Goal: Task Accomplishment & Management: Manage account settings

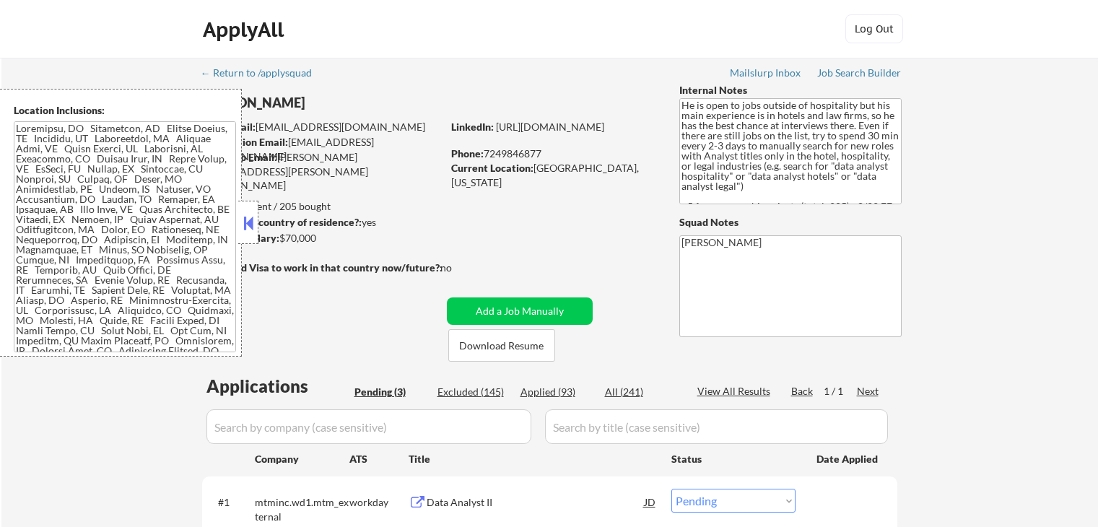
select select ""pending""
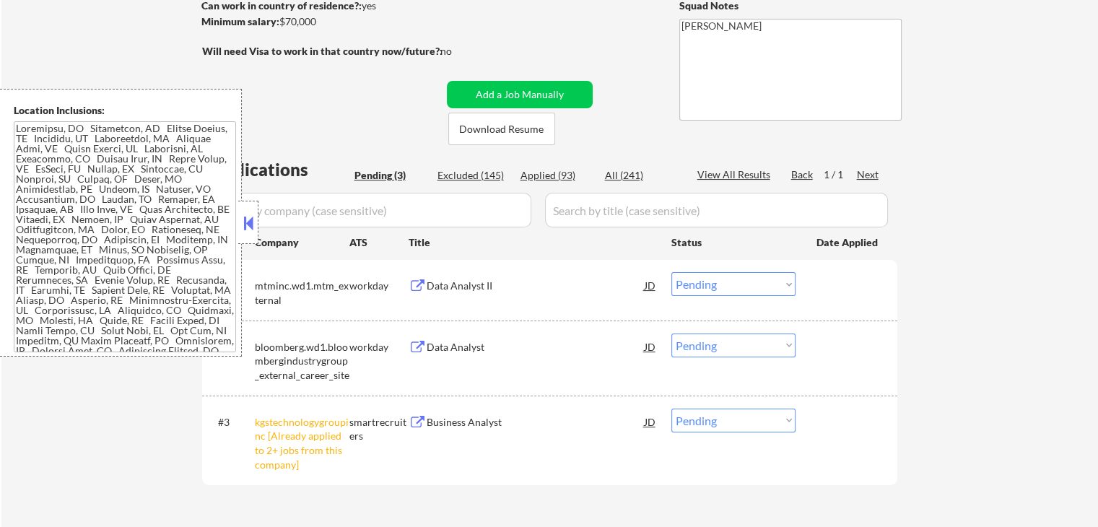
scroll to position [361, 0]
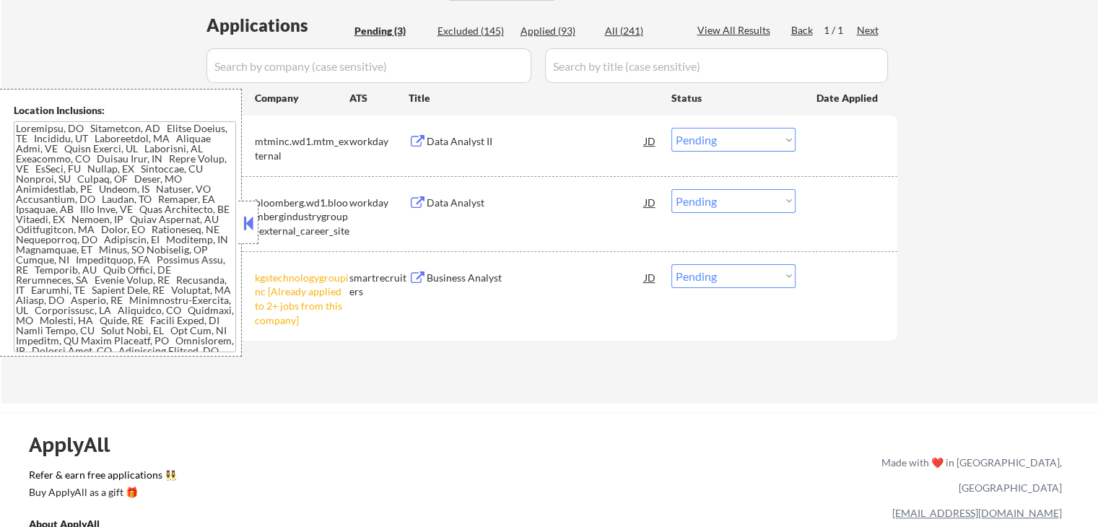
click at [718, 278] on select "Choose an option... Pending Applied Excluded (Questions) Excluded (Expired) Exc…" at bounding box center [733, 276] width 124 height 24
select select ""excluded__other_""
click at [671, 264] on select "Choose an option... Pending Applied Excluded (Questions) Excluded (Expired) Exc…" at bounding box center [733, 276] width 124 height 24
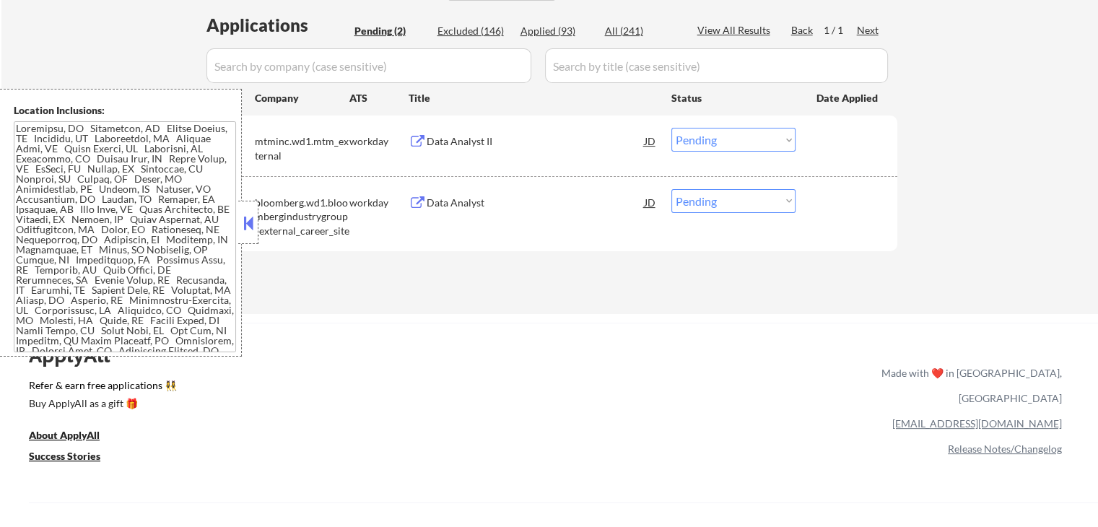
click at [429, 194] on div "Data Analyst" at bounding box center [535, 202] width 218 height 26
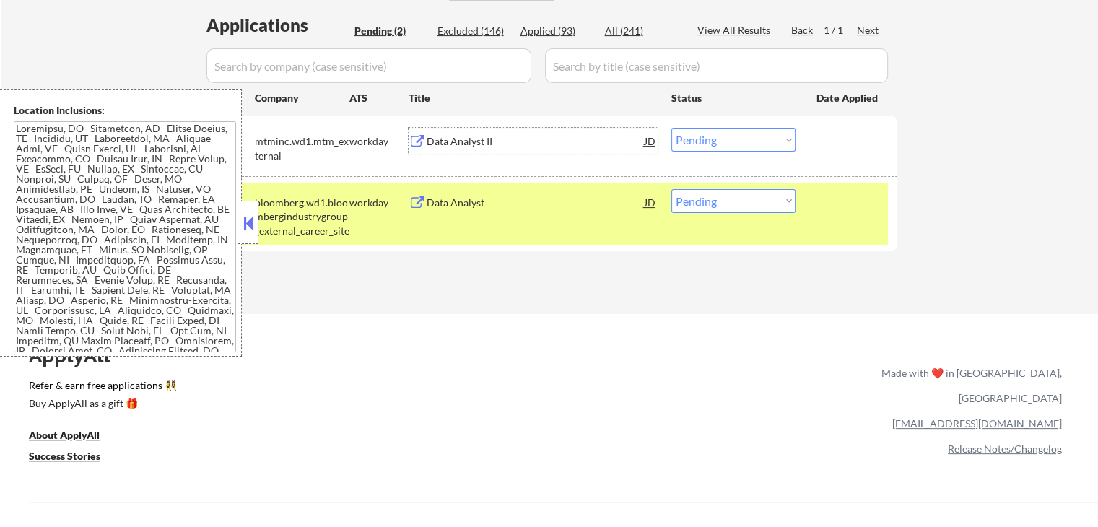
click at [444, 141] on div "Data Analyst II" at bounding box center [535, 141] width 218 height 14
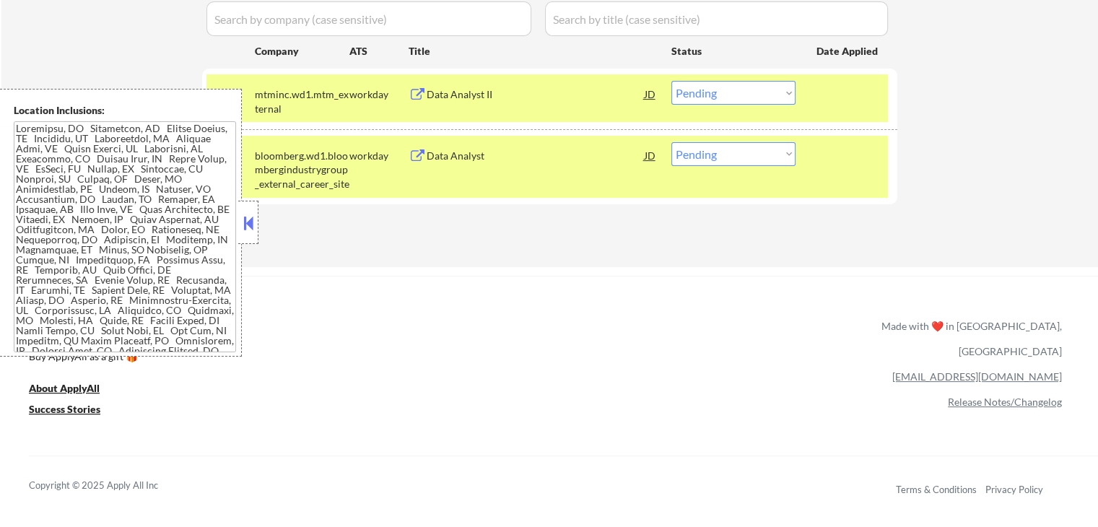
scroll to position [433, 0]
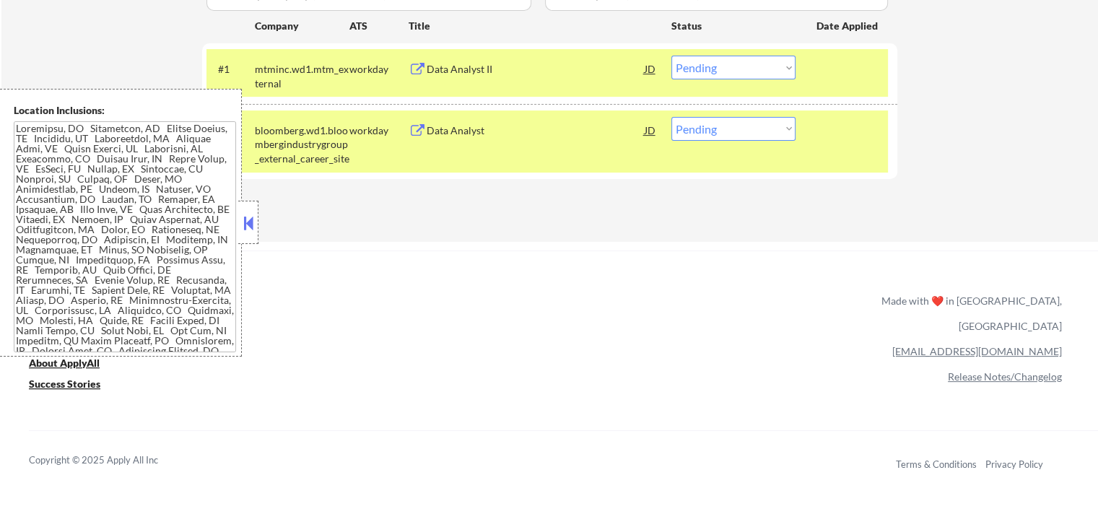
click at [744, 126] on select "Choose an option... Pending Applied Excluded (Questions) Excluded (Expired) Exc…" at bounding box center [733, 129] width 124 height 24
select select ""applied""
click at [671, 117] on select "Choose an option... Pending Applied Excluded (Questions) Excluded (Expired) Exc…" at bounding box center [733, 129] width 124 height 24
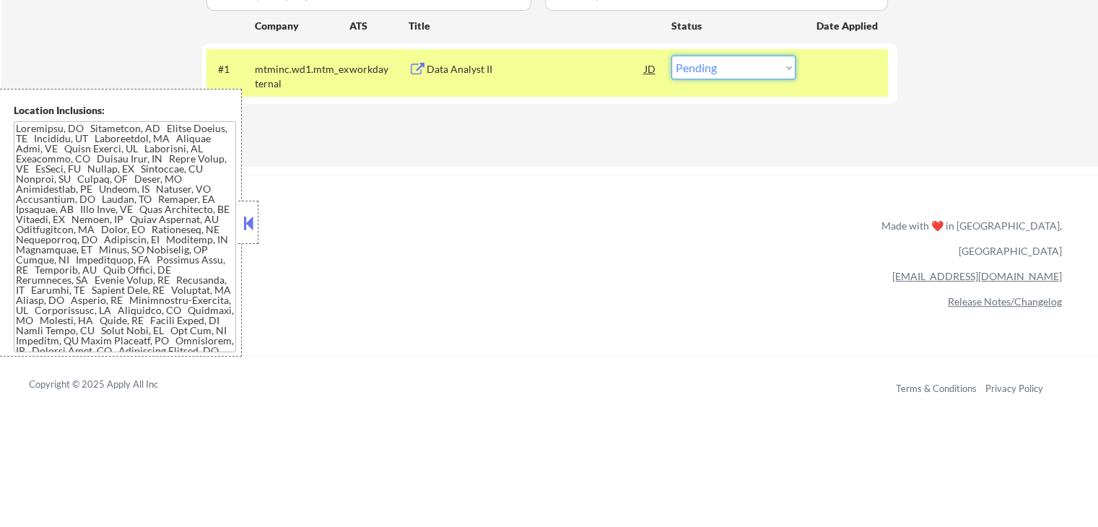
click at [756, 64] on select "Choose an option... Pending Applied Excluded (Questions) Excluded (Expired) Exc…" at bounding box center [733, 68] width 124 height 24
select select ""excluded""
click at [671, 56] on select "Choose an option... Pending Applied Excluded (Questions) Excluded (Expired) Exc…" at bounding box center [733, 68] width 124 height 24
click at [701, 121] on div "Applications Pending (1) Excluded (146) Applied (94) All (241) View All Results…" at bounding box center [549, 40] width 695 height 198
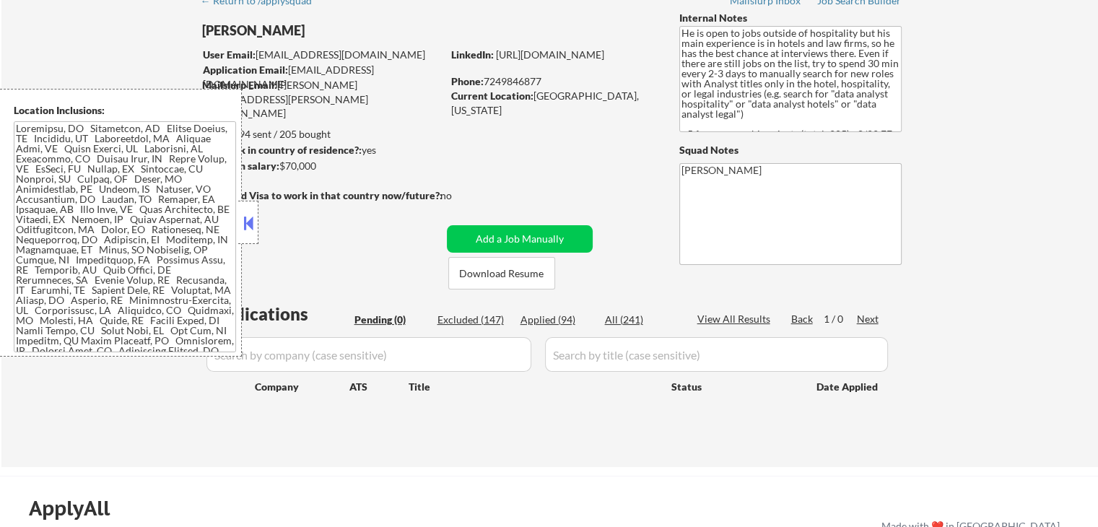
scroll to position [361, 0]
